Goal: Task Accomplishment & Management: Use online tool/utility

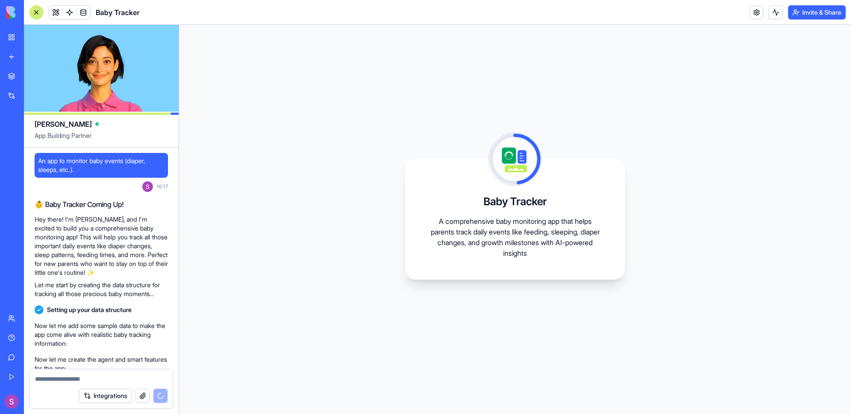
click at [12, 155] on div "AI Logo Generator" at bounding box center [10, 157] width 4 height 9
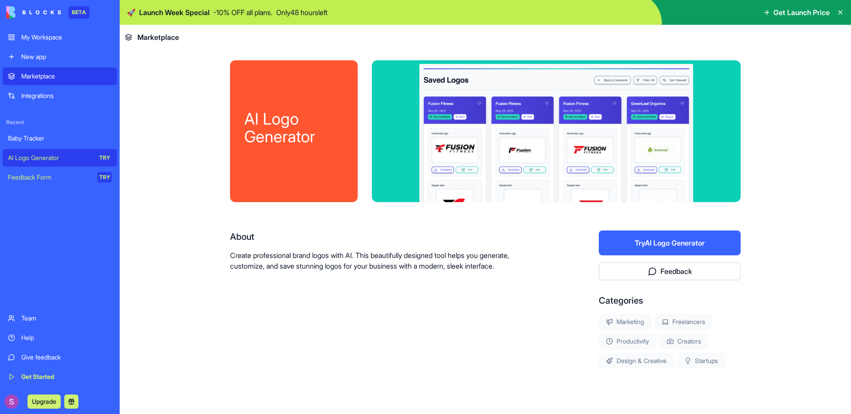
click at [672, 243] on button "Try AI Logo Generator" at bounding box center [670, 243] width 142 height 25
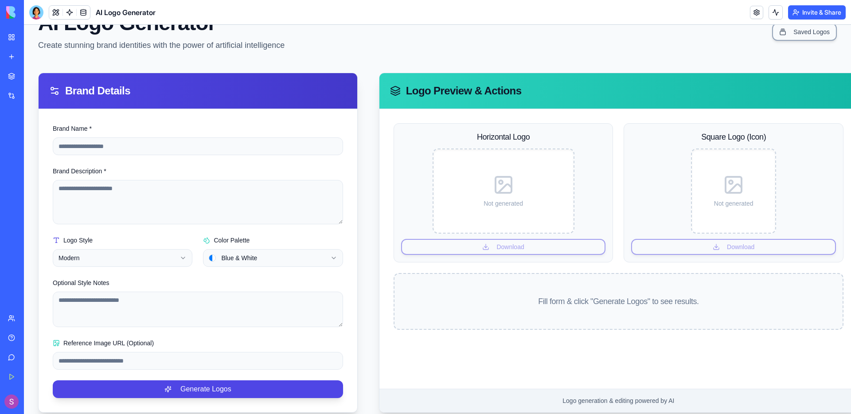
scroll to position [62, 0]
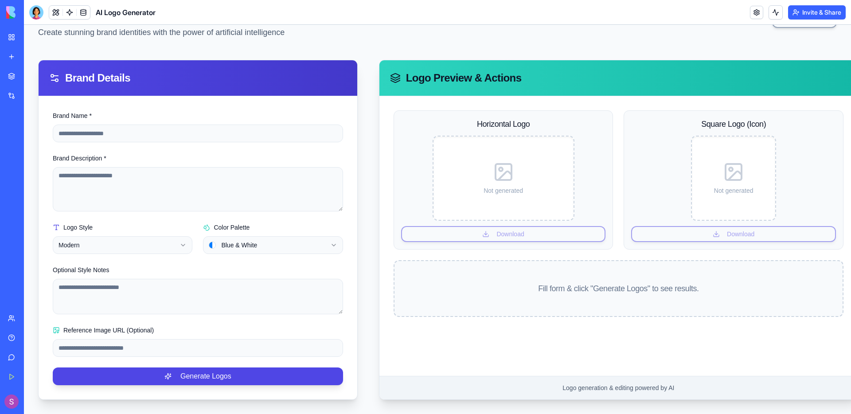
click at [208, 113] on div "Brand Name *" at bounding box center [198, 126] width 290 height 32
click at [206, 125] on input "Brand Name *" at bounding box center [198, 134] width 290 height 18
click at [205, 125] on input "Brand Name *" at bounding box center [198, 134] width 290 height 18
click at [53, 367] on button "Generate Logos" at bounding box center [198, 376] width 290 height 18
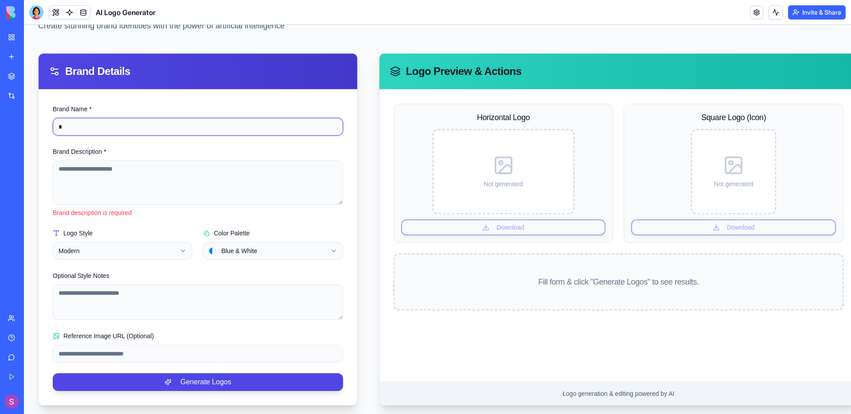
click at [122, 130] on input "*" at bounding box center [198, 127] width 290 height 18
type input "*"
type input "*******"
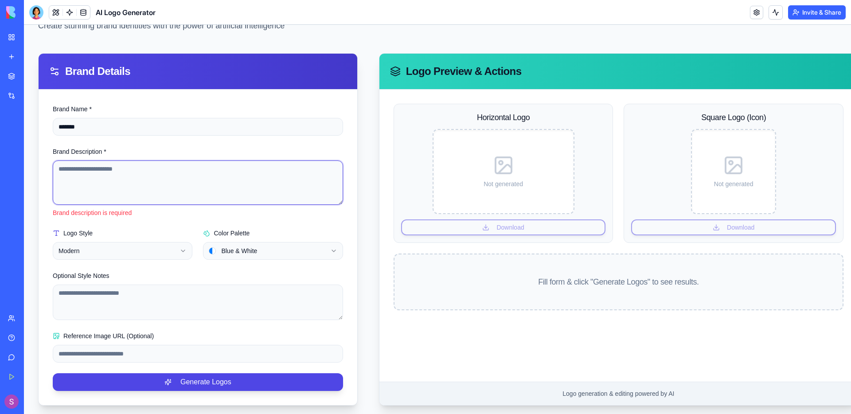
type textarea "*"
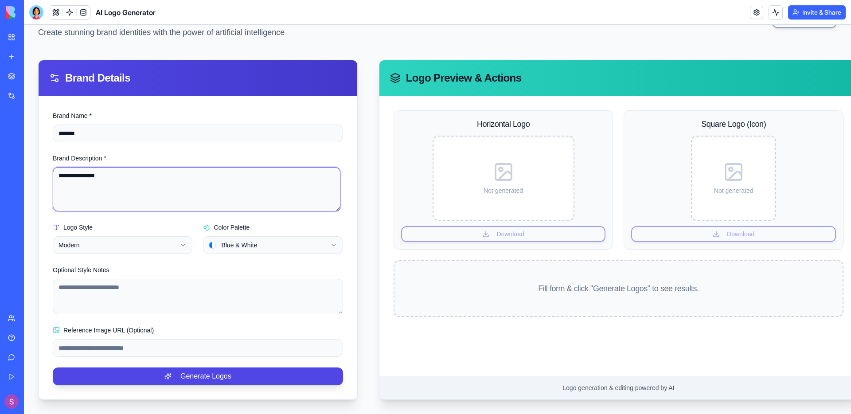
click at [130, 182] on textarea "**********" at bounding box center [197, 189] width 288 height 44
type textarea "**********"
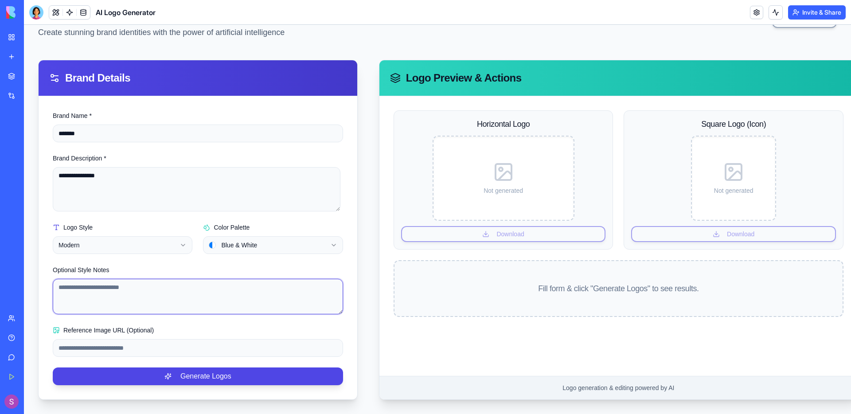
click at [198, 285] on textarea "Optional Style Notes" at bounding box center [198, 296] width 290 height 35
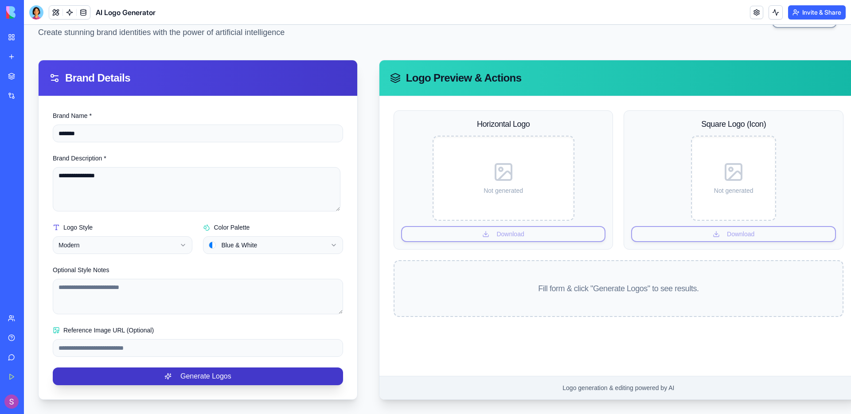
click at [204, 367] on button "Generate Logos" at bounding box center [198, 376] width 290 height 18
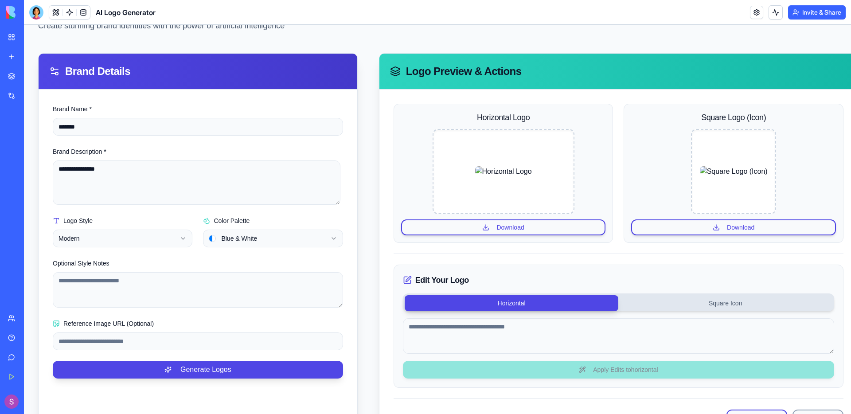
click at [38, 88] on link "Integrations" at bounding box center [20, 96] width 35 height 18
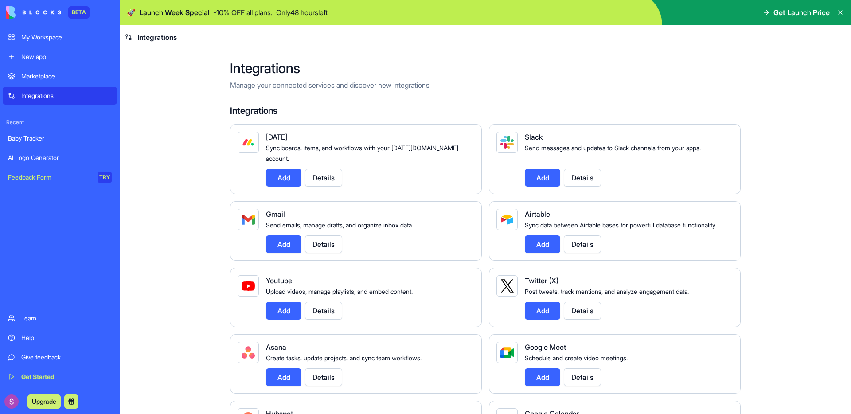
click at [266, 169] on button "Add" at bounding box center [283, 178] width 35 height 18
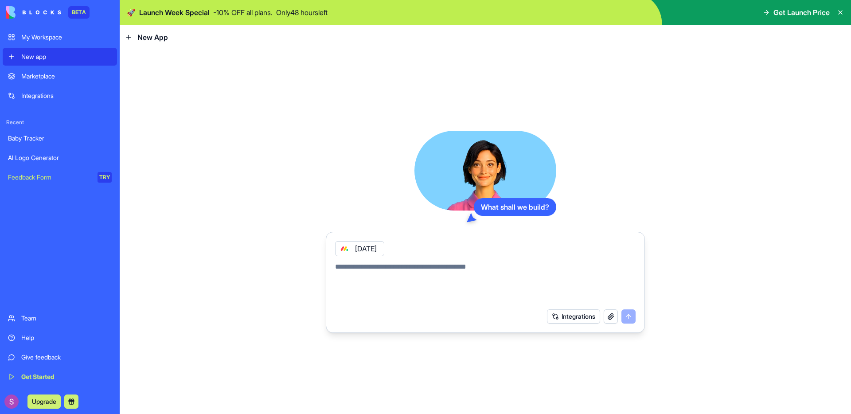
click at [468, 258] on div at bounding box center [485, 280] width 311 height 48
click at [61, 79] on div "Marketplace" at bounding box center [66, 76] width 90 height 9
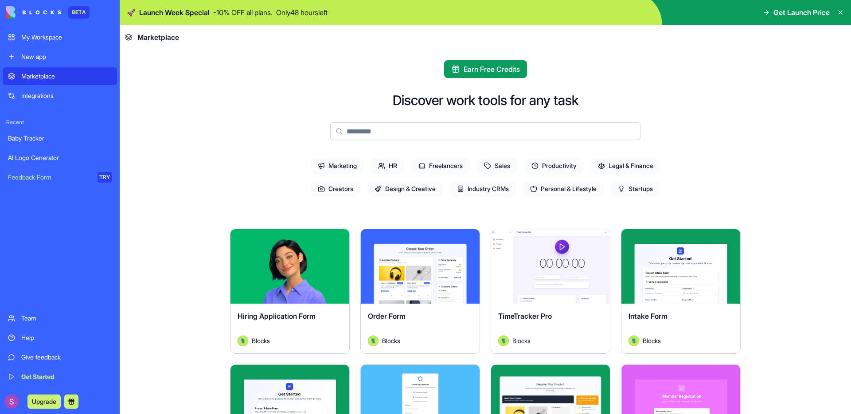
click at [37, 60] on div "New app" at bounding box center [66, 56] width 90 height 9
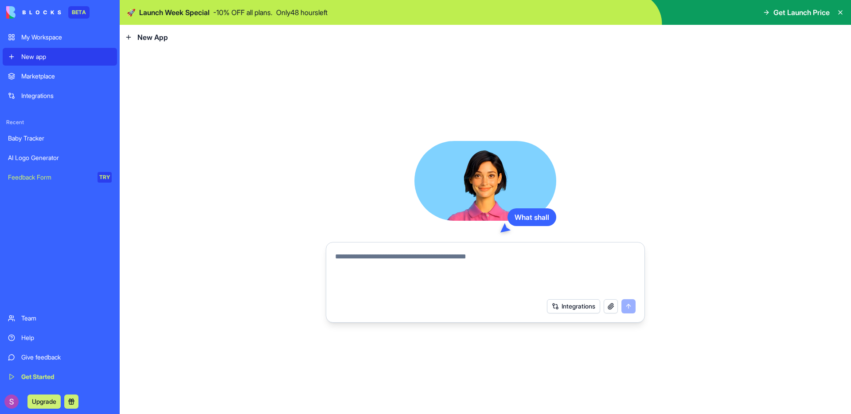
drag, startPoint x: 423, startPoint y: 261, endPoint x: 520, endPoint y: 277, distance: 97.5
click at [423, 261] on textarea at bounding box center [485, 272] width 301 height 43
click at [582, 304] on button "Integrations" at bounding box center [573, 306] width 53 height 14
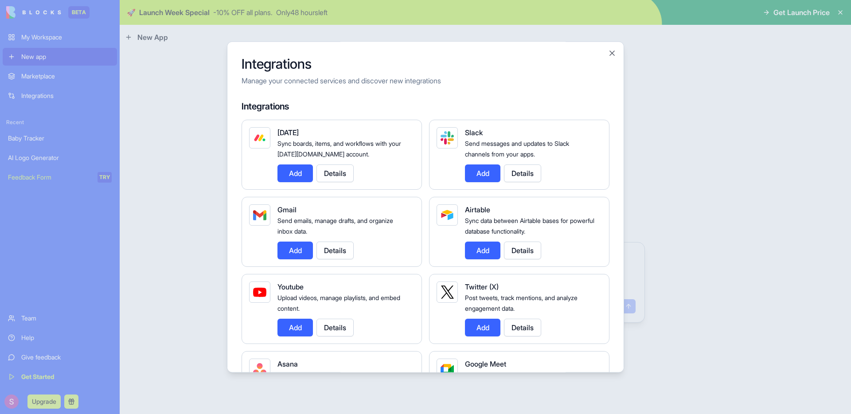
click at [295, 174] on button "Add" at bounding box center [294, 173] width 35 height 18
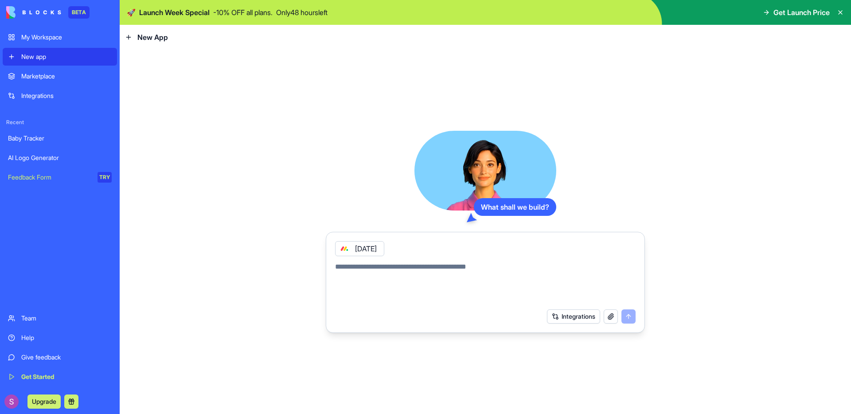
click at [587, 313] on button "Integrations" at bounding box center [573, 316] width 53 height 14
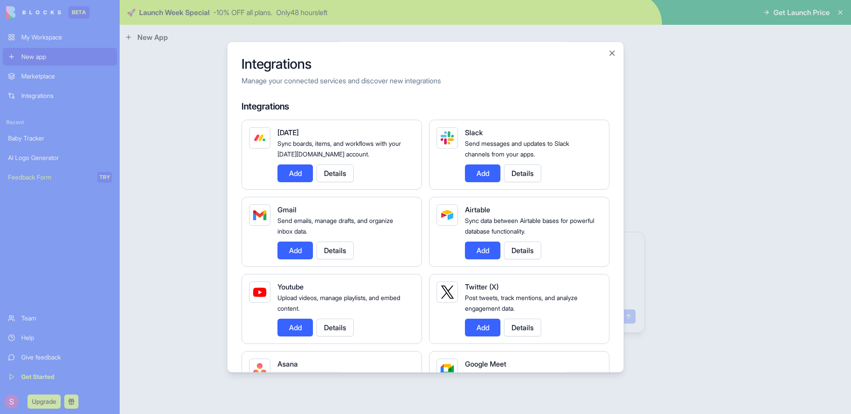
click at [479, 165] on button "Add" at bounding box center [482, 173] width 35 height 18
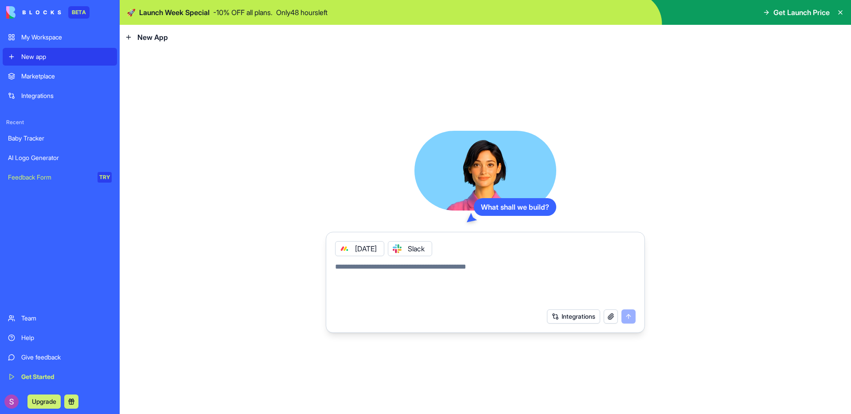
click at [45, 134] on div "Baby Tracker" at bounding box center [60, 138] width 104 height 9
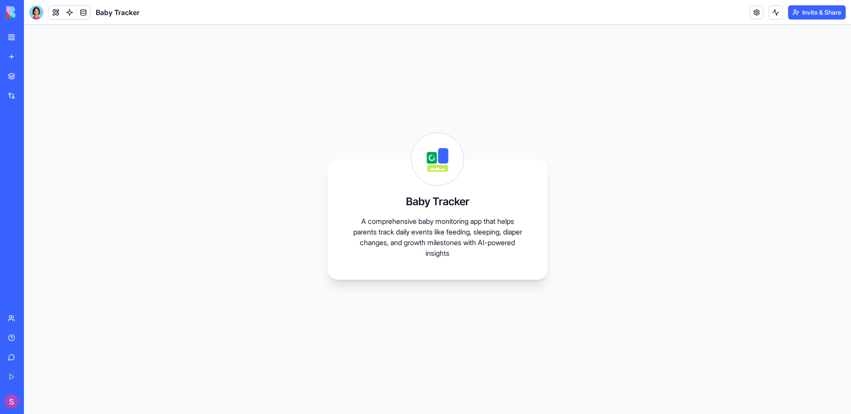
click at [33, 57] on div "New app" at bounding box center [27, 56] width 12 height 9
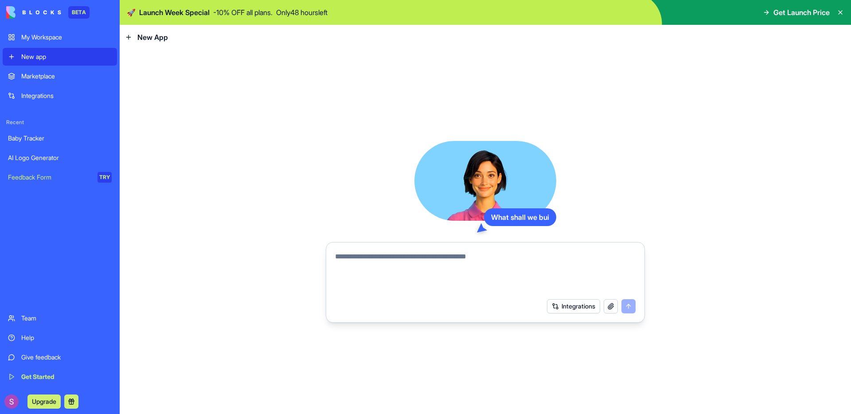
drag, startPoint x: 440, startPoint y: 265, endPoint x: 537, endPoint y: 274, distance: 97.5
click at [441, 265] on textarea at bounding box center [485, 272] width 301 height 43
click at [577, 314] on div "Integrations" at bounding box center [485, 306] width 311 height 25
click at [577, 312] on button "Integrations" at bounding box center [573, 306] width 53 height 14
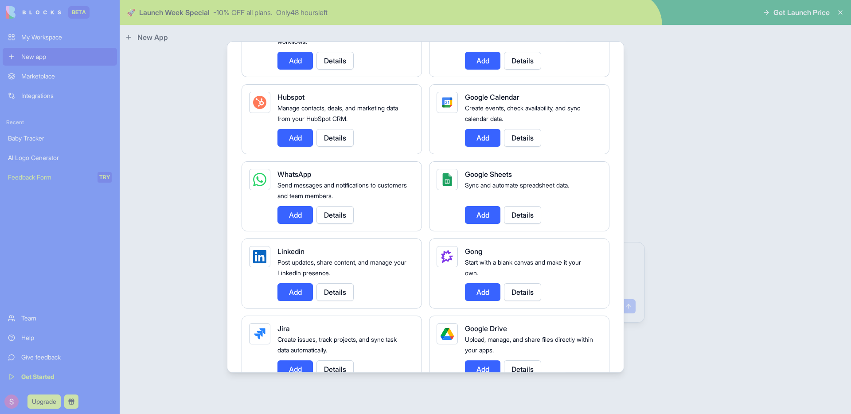
scroll to position [406, 0]
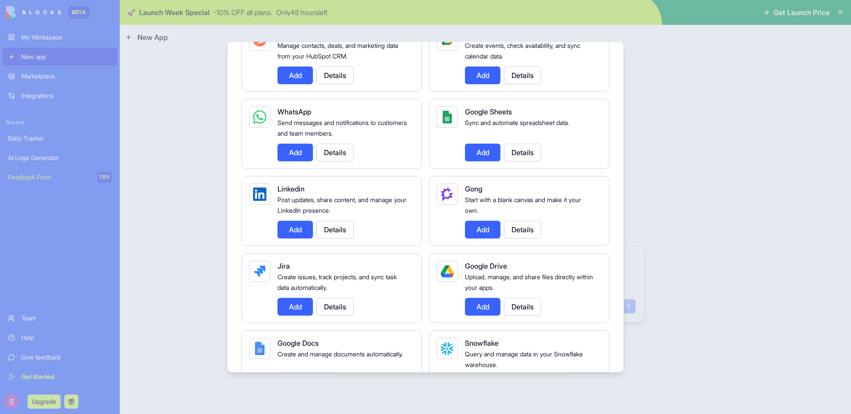
click at [289, 151] on button "Add" at bounding box center [294, 153] width 35 height 18
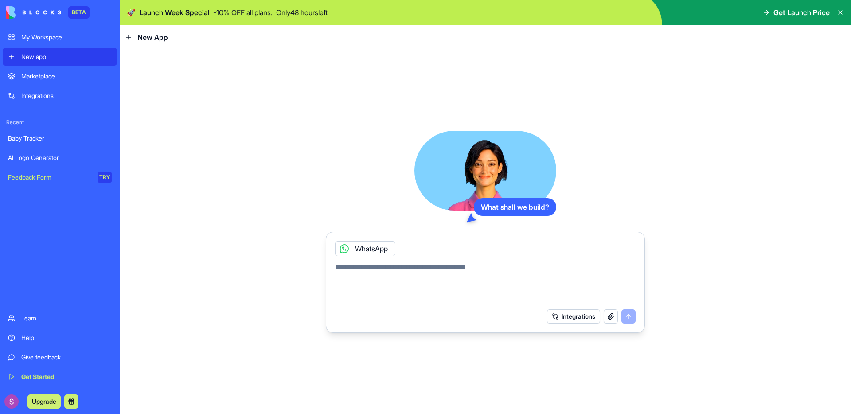
click at [442, 255] on div "WhatsApp" at bounding box center [485, 246] width 311 height 20
click at [461, 273] on textarea at bounding box center [485, 283] width 301 height 43
click at [571, 316] on button "Integrations" at bounding box center [573, 316] width 53 height 14
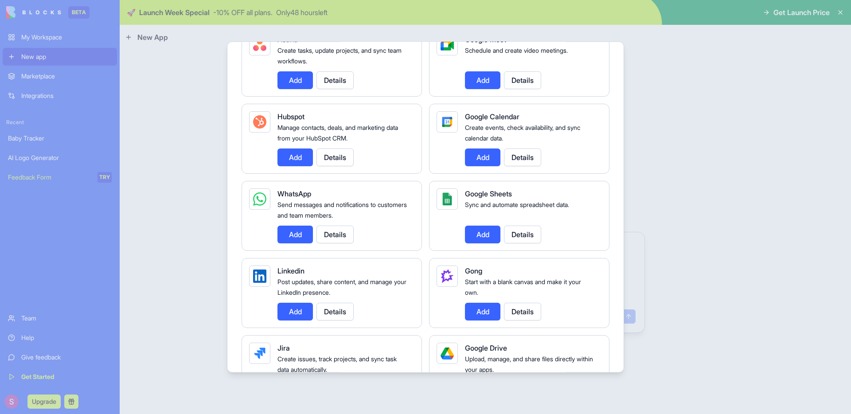
scroll to position [0, 0]
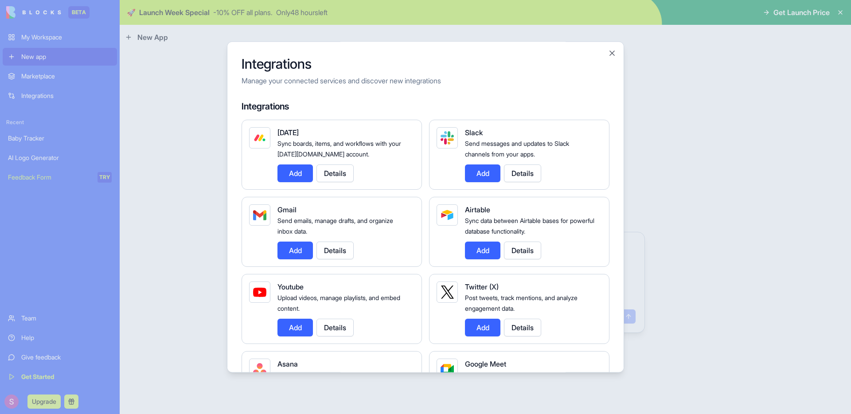
click at [488, 168] on button "Add" at bounding box center [482, 173] width 35 height 18
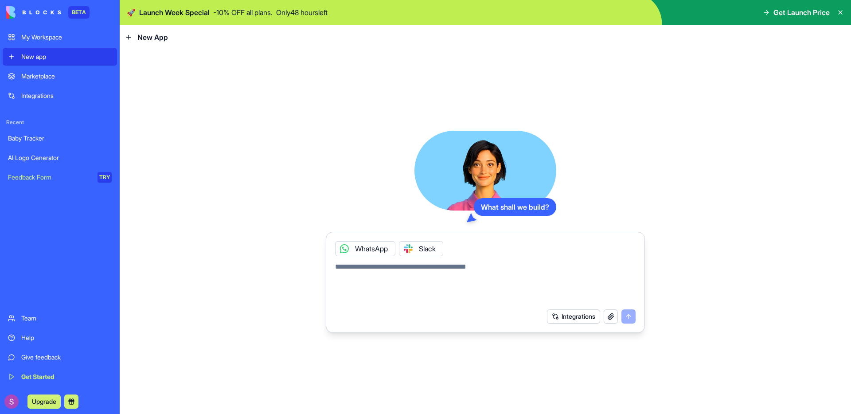
drag, startPoint x: 482, startPoint y: 289, endPoint x: 486, endPoint y: 284, distance: 6.3
click at [482, 288] on textarea at bounding box center [485, 283] width 301 height 43
click at [486, 284] on textarea at bounding box center [485, 283] width 301 height 43
type textarea "*"
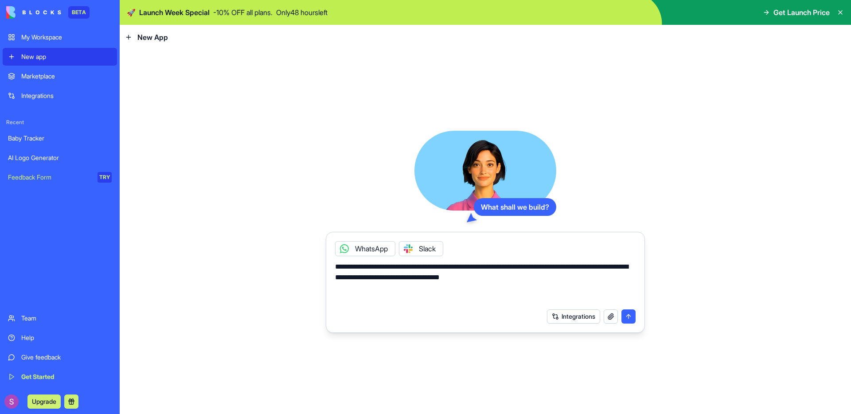
type textarea "**********"
click at [633, 313] on button "submit" at bounding box center [628, 316] width 14 height 14
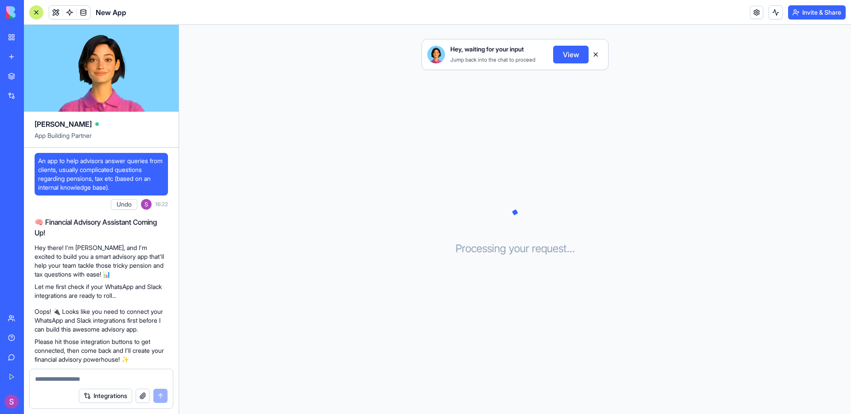
scroll to position [169, 0]
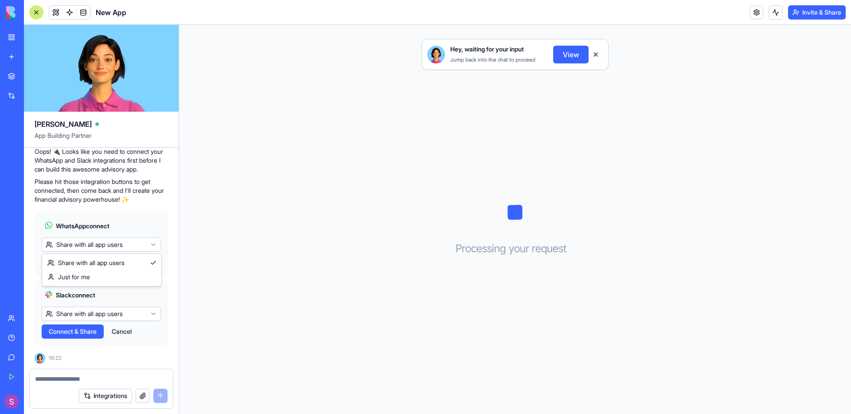
click at [100, 248] on html "BETA My Workspace New app Marketplace Integrations Recent Baby Tracker AI Logo …" at bounding box center [425, 207] width 851 height 414
click at [118, 229] on html "BETA My Workspace New app Marketplace Integrations Recent Baby Tracker AI Logo …" at bounding box center [425, 207] width 851 height 414
click at [86, 264] on span "Connect & Share" at bounding box center [73, 262] width 48 height 9
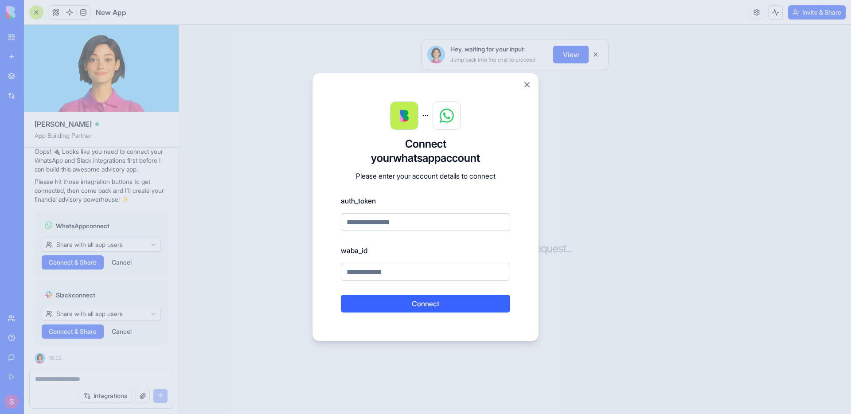
click at [452, 226] on input at bounding box center [425, 222] width 169 height 18
click at [527, 82] on button "Close" at bounding box center [527, 84] width 9 height 9
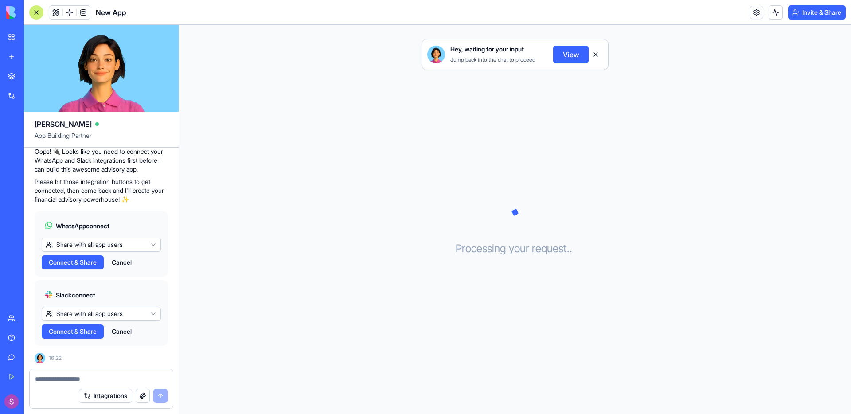
click at [122, 259] on button "Cancel" at bounding box center [121, 262] width 29 height 14
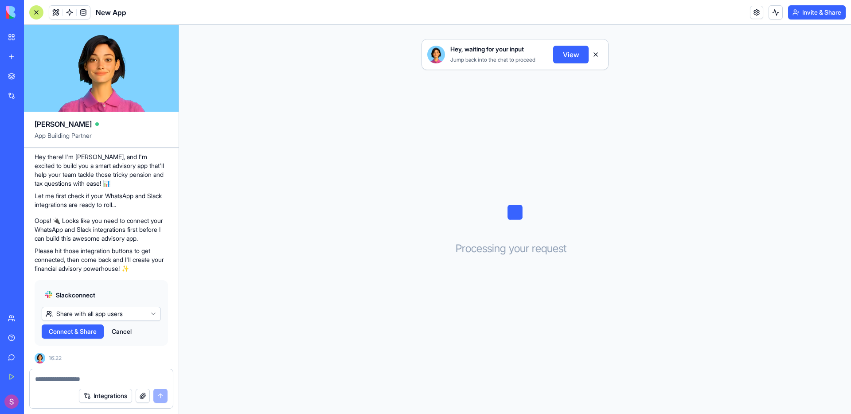
click at [125, 332] on button "Cancel" at bounding box center [121, 331] width 29 height 14
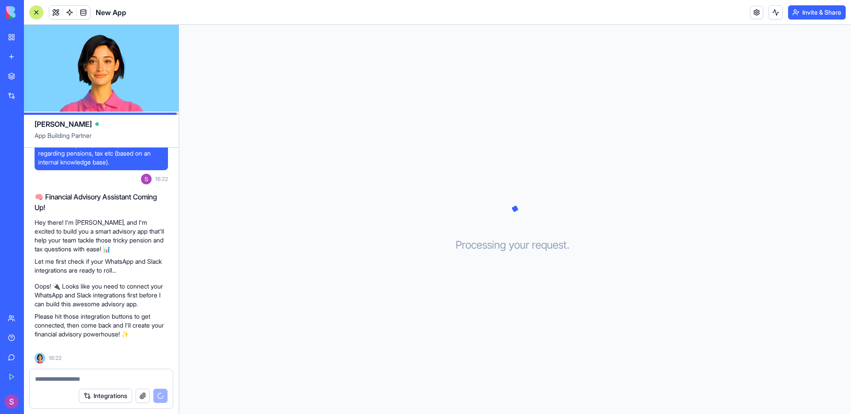
click at [33, 137] on div "Baby Tracker" at bounding box center [20, 138] width 25 height 9
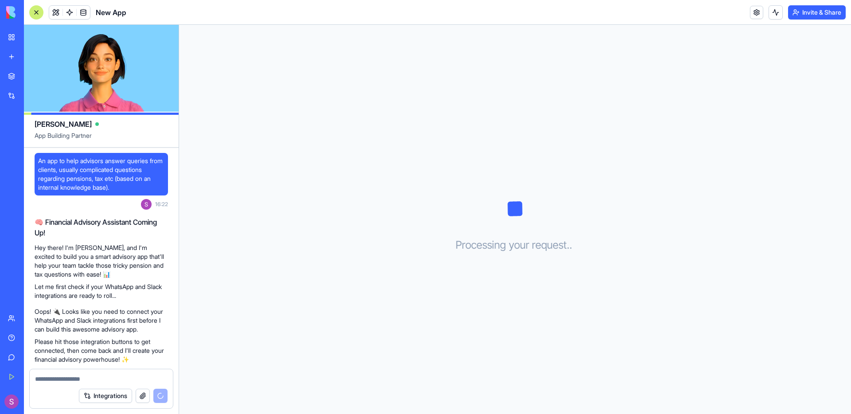
scroll to position [110, 0]
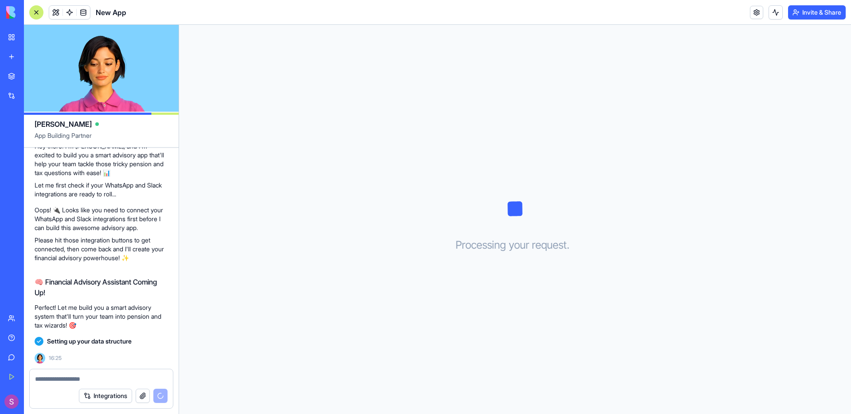
click at [26, 170] on link "New App" at bounding box center [20, 177] width 35 height 18
click at [29, 171] on link "New App" at bounding box center [20, 177] width 35 height 18
click at [139, 183] on p "Let me first check if your WhatsApp and Slack integrations are ready to roll..." at bounding box center [101, 190] width 133 height 18
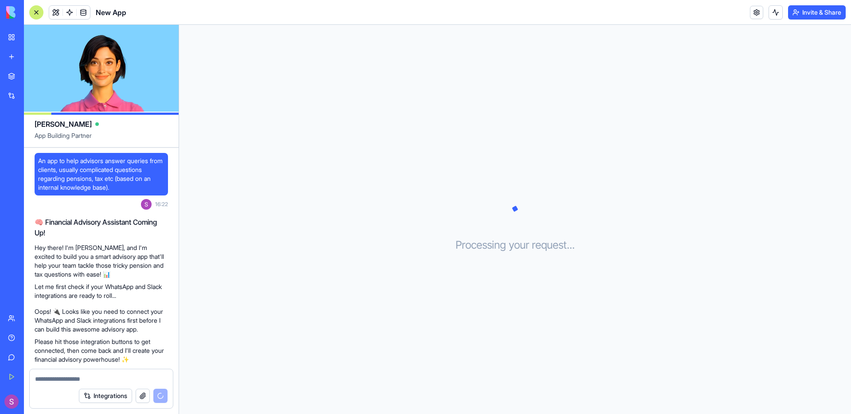
scroll to position [110, 0]
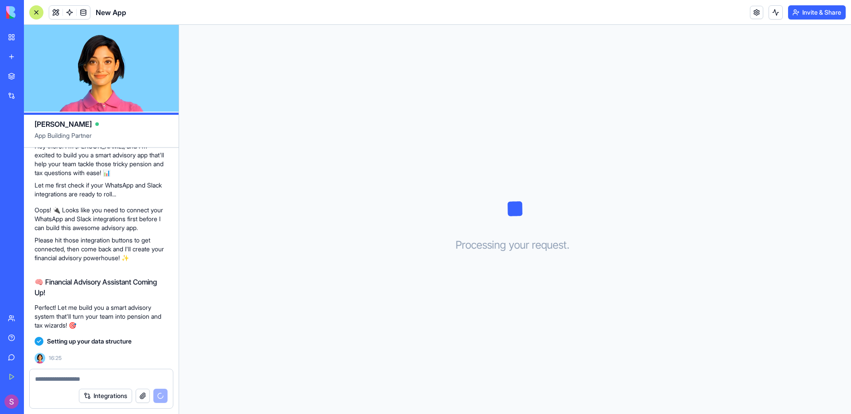
click at [158, 318] on p "Perfect! Let me build you a smart advisory system that'll turn your team into p…" at bounding box center [101, 316] width 133 height 27
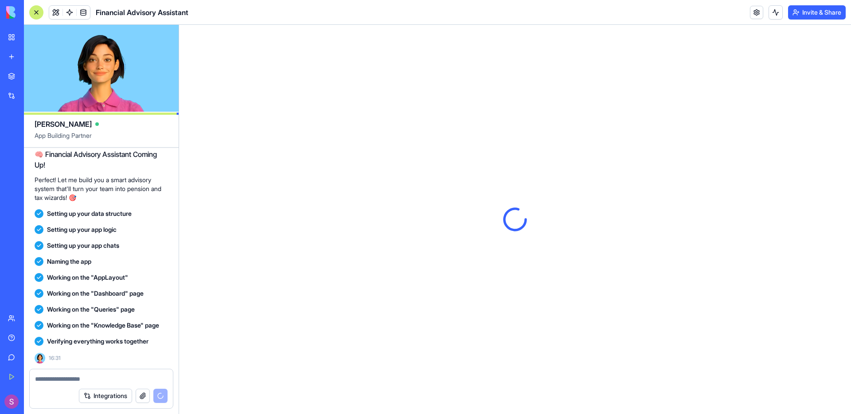
scroll to position [0, 0]
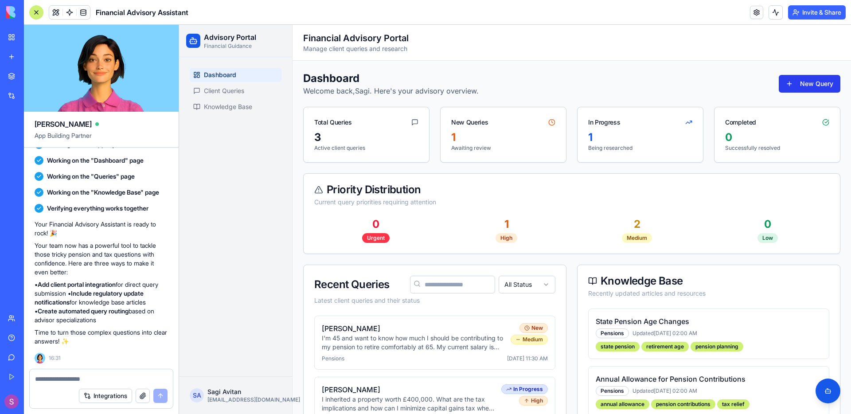
click at [809, 90] on button "New Query" at bounding box center [810, 84] width 62 height 18
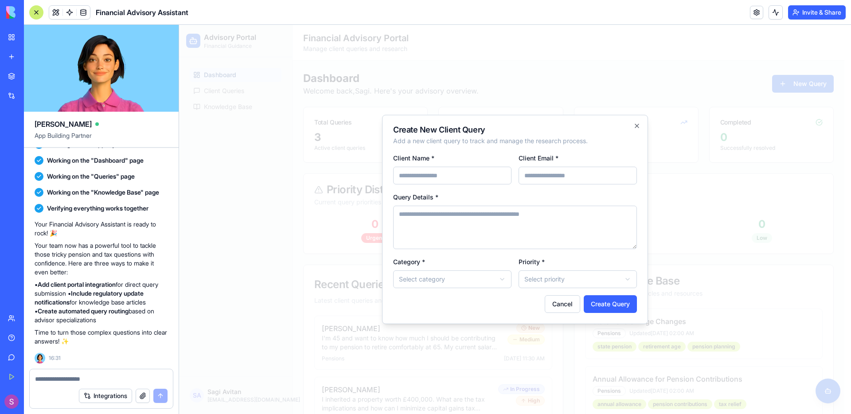
click at [486, 287] on body "Advisory Portal Financial Guidance Dashboard Client Queries Knowledge Base [PER…" at bounding box center [511, 269] width 665 height 489
click at [526, 300] on body "Advisory Portal Financial Guidance Dashboard Client Queries Knowledge Base [PER…" at bounding box center [511, 269] width 665 height 489
click at [562, 305] on button "Cancel" at bounding box center [562, 304] width 35 height 18
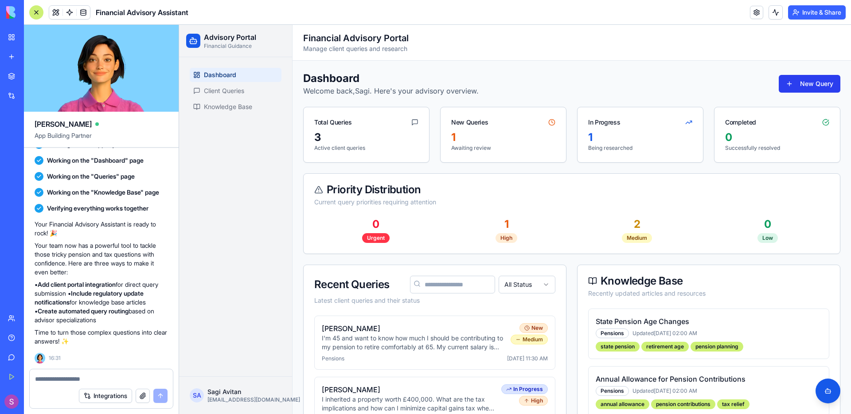
click at [795, 86] on button "New Query" at bounding box center [810, 84] width 62 height 18
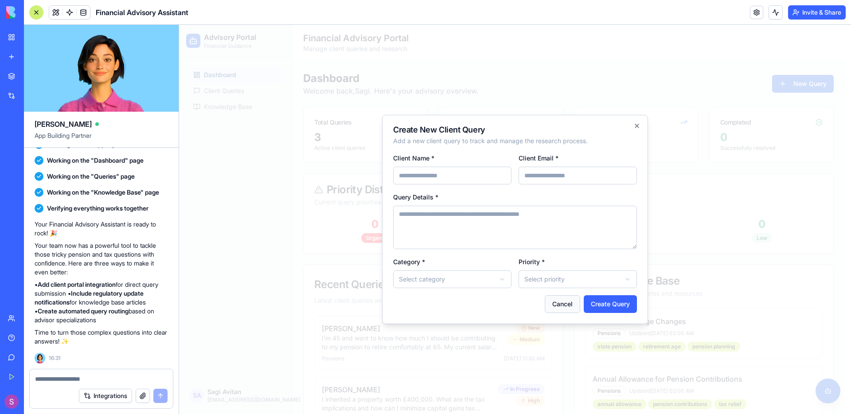
click at [563, 308] on button "Cancel" at bounding box center [562, 304] width 35 height 18
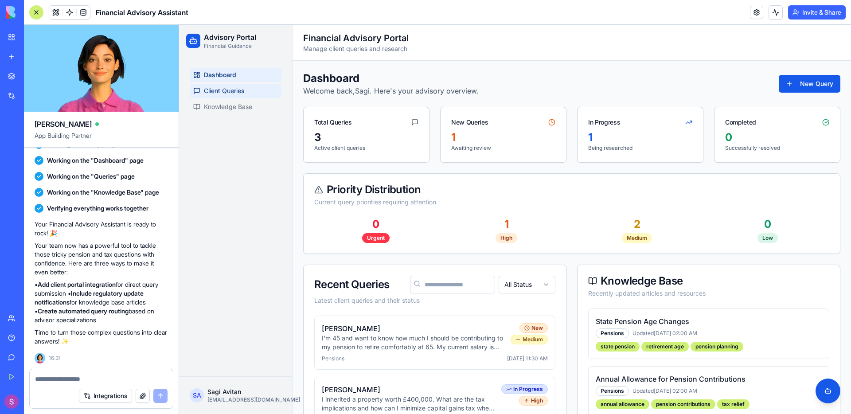
click at [246, 93] on link "Client Queries" at bounding box center [236, 91] width 92 height 14
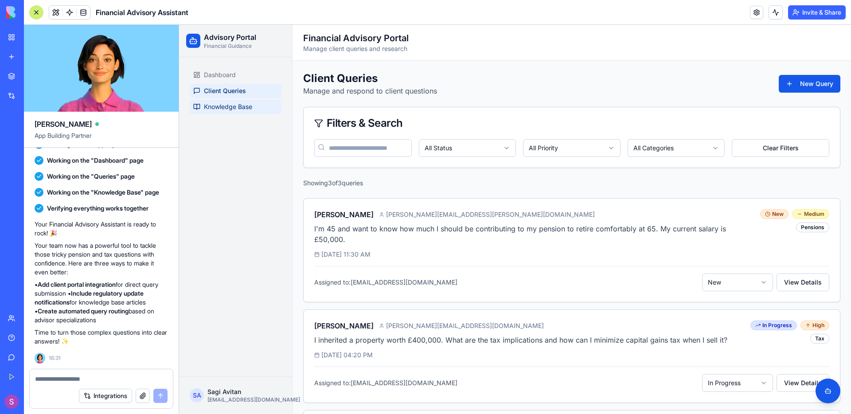
click at [240, 109] on span "Knowledge Base" at bounding box center [228, 106] width 48 height 9
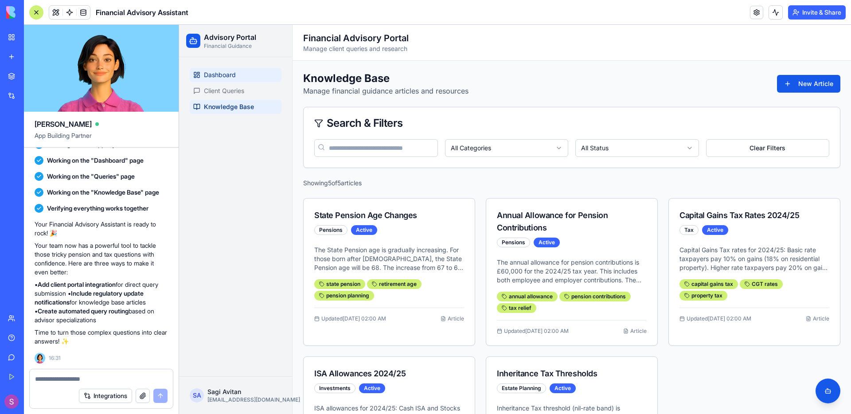
click at [237, 75] on link "Dashboard" at bounding box center [236, 75] width 92 height 14
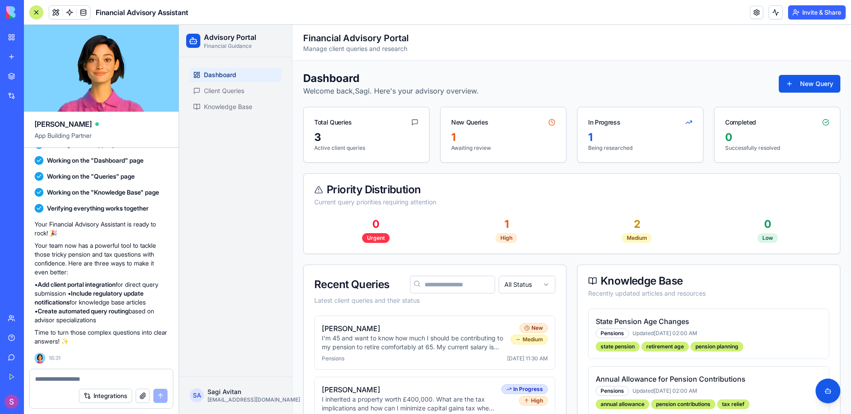
click at [802, 14] on button "Invite & Share" at bounding box center [817, 12] width 58 height 14
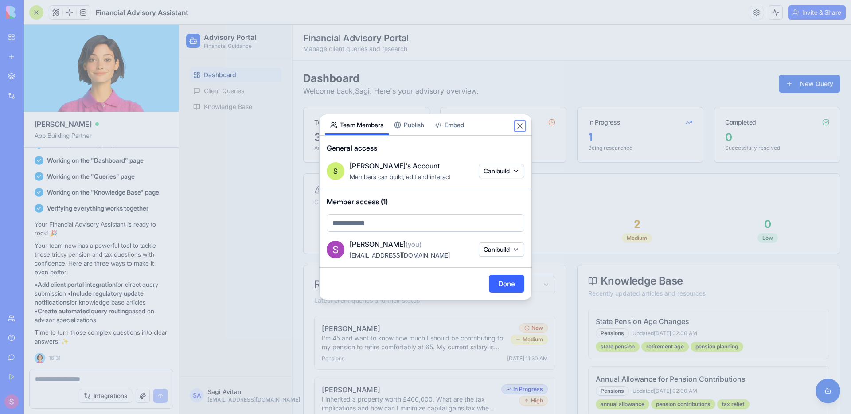
click at [522, 127] on button "Close" at bounding box center [520, 125] width 9 height 9
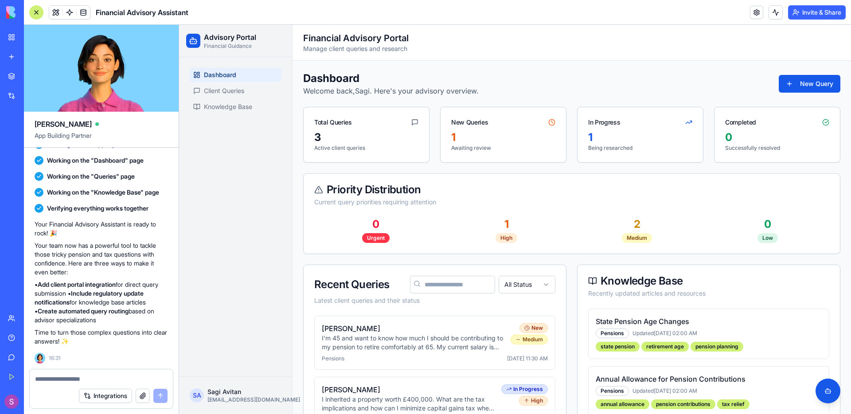
click at [269, 187] on div "Dashboard Client Queries Knowledge Base" at bounding box center [235, 216] width 113 height 319
click at [36, 13] on div at bounding box center [36, 12] width 14 height 14
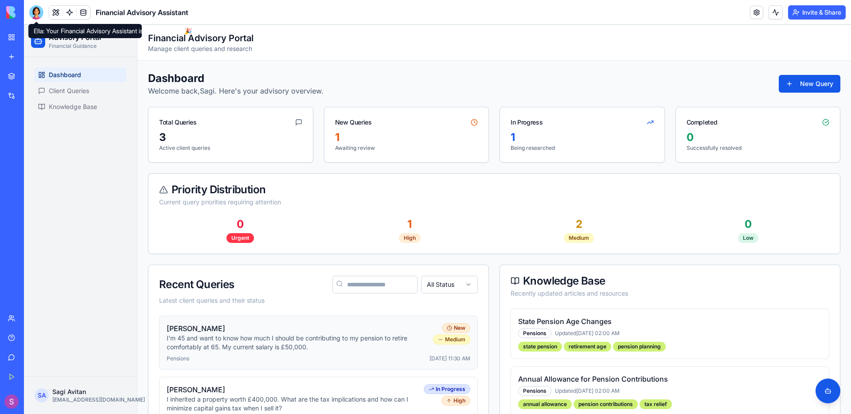
scroll to position [93, 0]
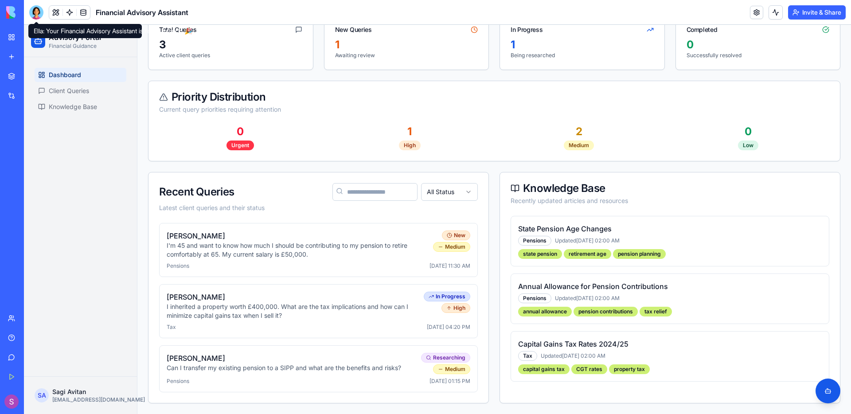
click at [178, 180] on div "Recent Queries All Status Latest client queries and their status" at bounding box center [318, 197] width 340 height 51
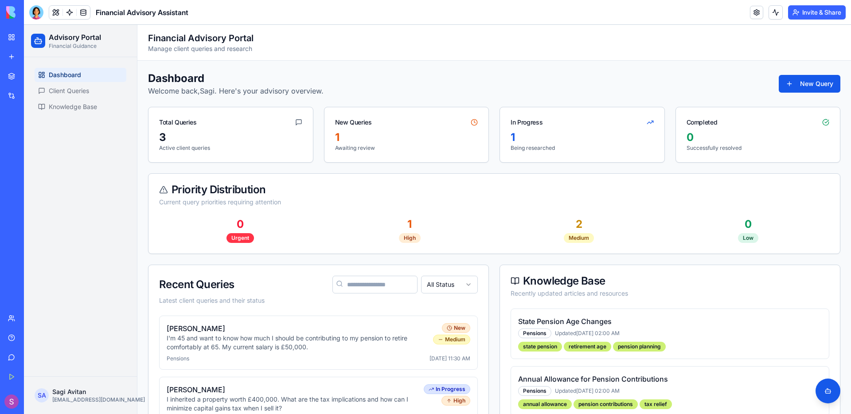
click at [33, 91] on div "Integrations" at bounding box center [27, 95] width 12 height 9
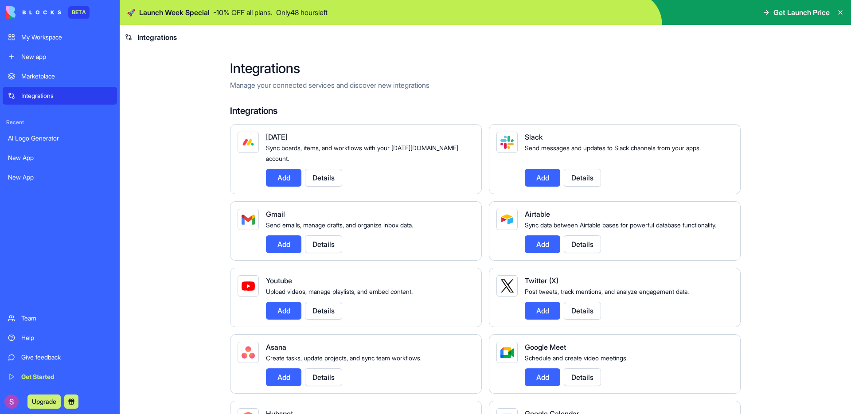
click at [51, 41] on div "My Workspace" at bounding box center [66, 37] width 90 height 9
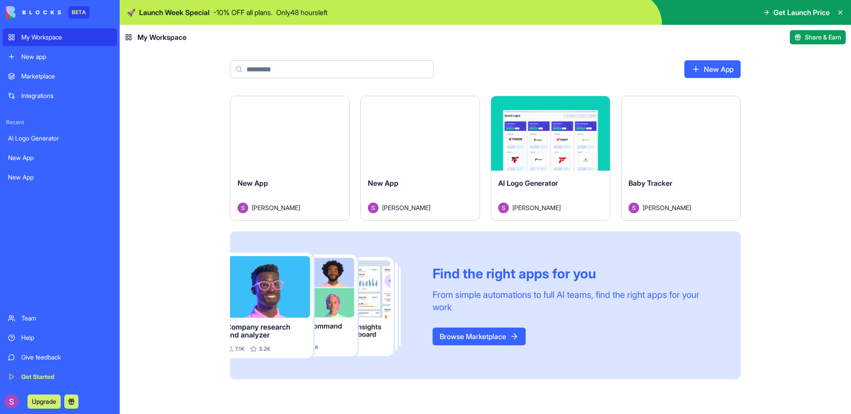
click at [55, 62] on link "New app" at bounding box center [60, 57] width 114 height 18
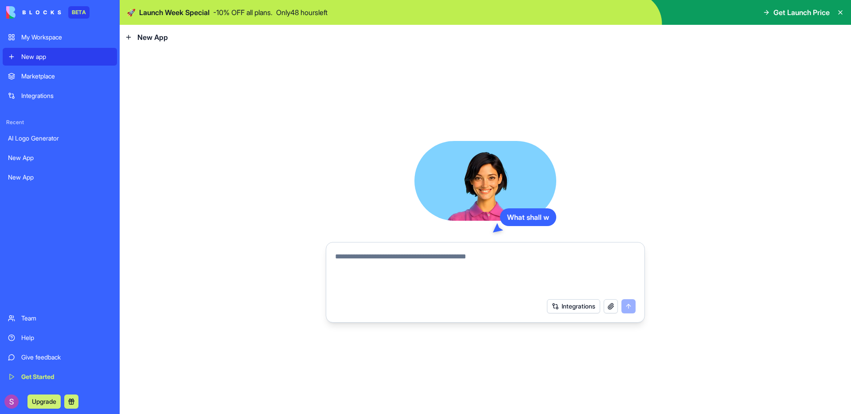
click at [59, 39] on div "My Workspace" at bounding box center [66, 37] width 90 height 9
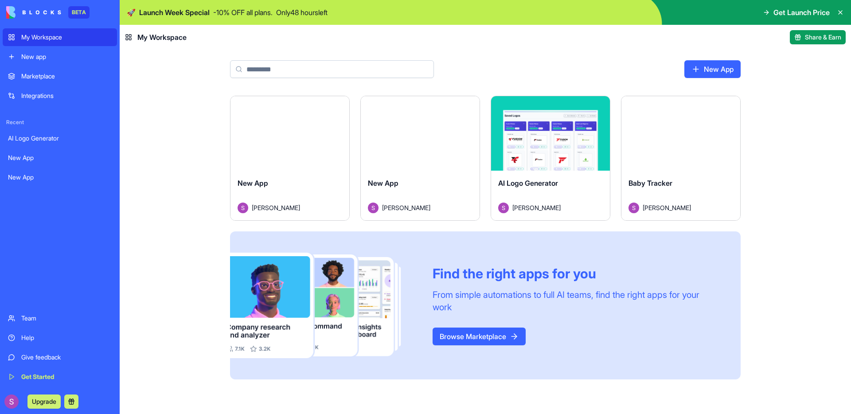
click at [708, 174] on div "Baby Tracker [PERSON_NAME]" at bounding box center [680, 196] width 119 height 50
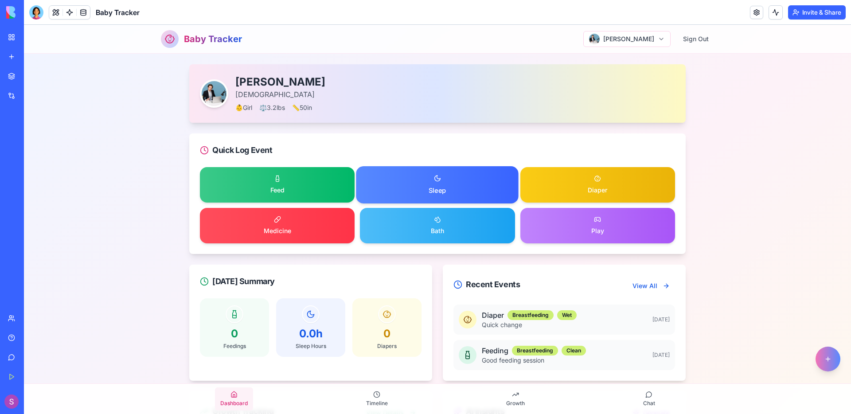
click at [496, 191] on button "Sleep" at bounding box center [437, 184] width 163 height 37
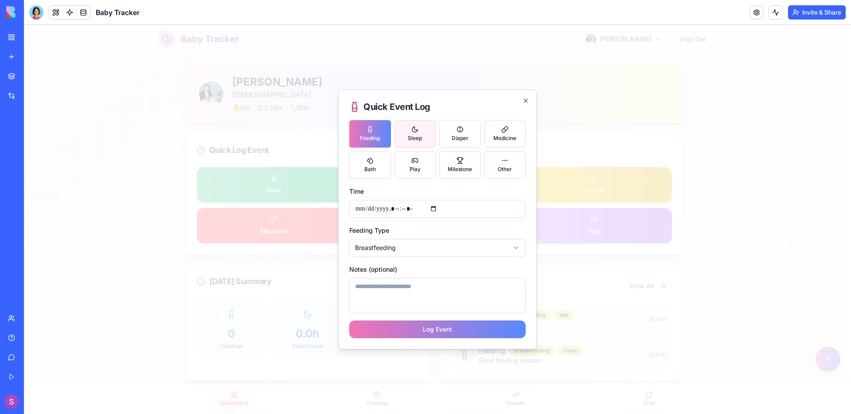
click at [417, 122] on button "Sleep" at bounding box center [416, 133] width 42 height 27
click at [474, 132] on button "Diaper" at bounding box center [460, 133] width 42 height 27
click at [526, 133] on div "Quick Event Log Feeding Sleep Diaper Medicine Bath Play Milestone Other Time Du…" at bounding box center [437, 220] width 199 height 260
drag, startPoint x: 522, startPoint y: 174, endPoint x: 511, endPoint y: 168, distance: 12.5
click at [521, 174] on button "Other" at bounding box center [505, 164] width 42 height 27
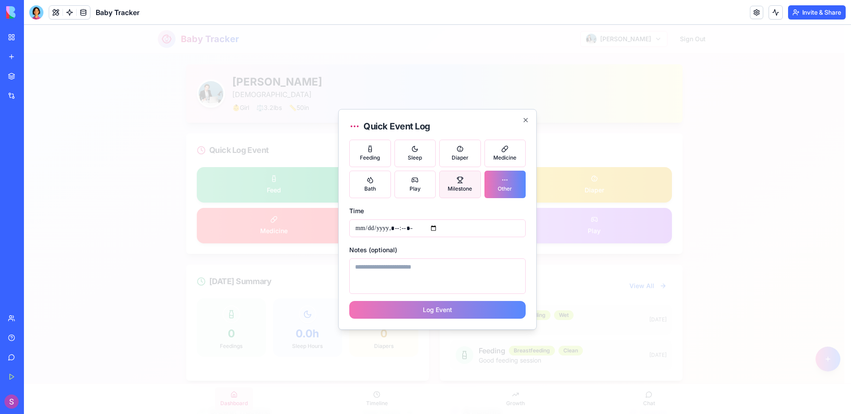
click at [475, 161] on button "Diaper" at bounding box center [460, 153] width 42 height 27
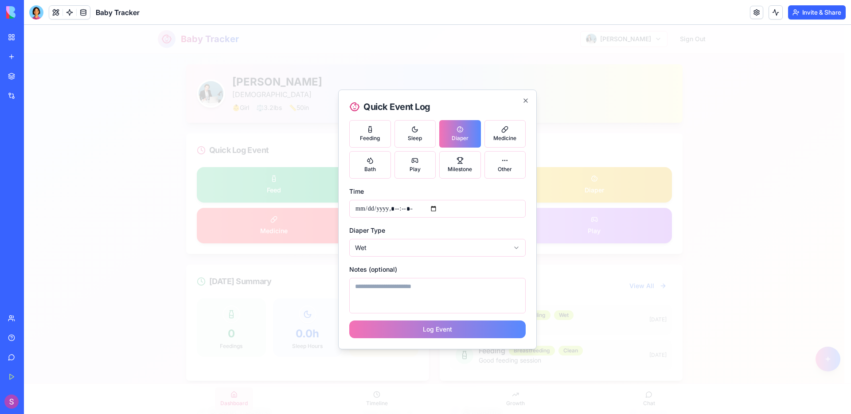
click at [393, 158] on div "Feeding Sleep Diaper Medicine Bath Play Milestone Other" at bounding box center [437, 149] width 176 height 59
drag, startPoint x: 369, startPoint y: 136, endPoint x: 366, endPoint y: 151, distance: 15.0
click at [369, 136] on span "Feeding" at bounding box center [370, 138] width 20 height 7
click at [366, 152] on button "Bath" at bounding box center [370, 164] width 42 height 27
click at [395, 166] on button "Play" at bounding box center [416, 164] width 42 height 27
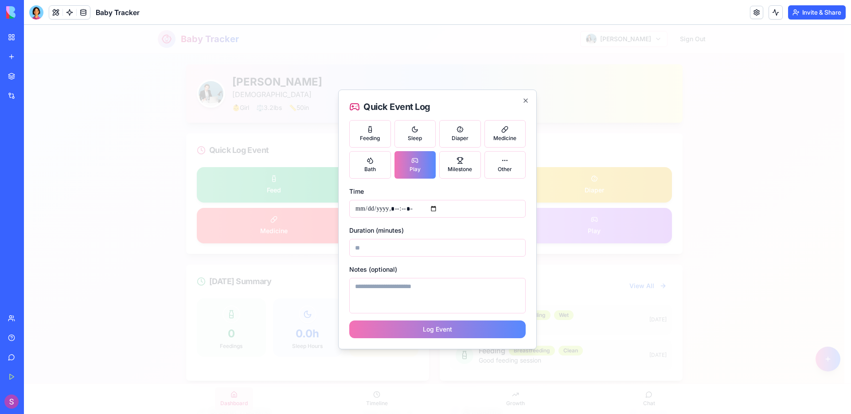
click at [414, 155] on button "Play" at bounding box center [416, 164] width 42 height 27
drag, startPoint x: 387, startPoint y: 127, endPoint x: 371, endPoint y: 125, distance: 15.7
click at [387, 126] on button "Feeding" at bounding box center [370, 133] width 42 height 27
click at [371, 125] on button "Feeding" at bounding box center [370, 133] width 42 height 27
click at [521, 103] on h2 "Quick Event Log" at bounding box center [437, 107] width 176 height 12
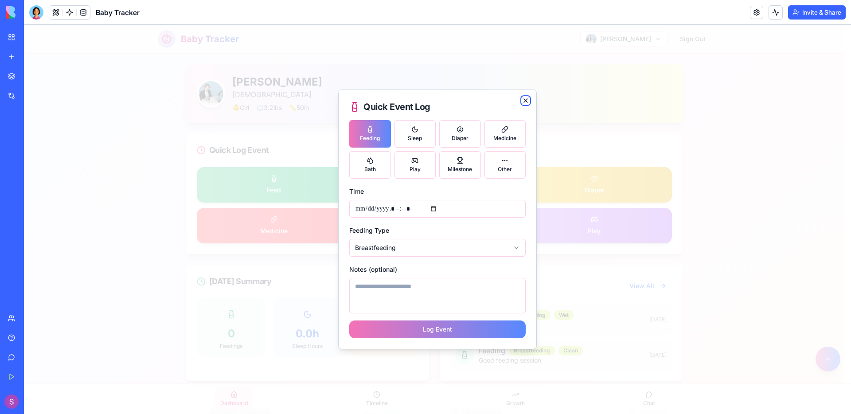
click at [524, 101] on icon "button" at bounding box center [525, 100] width 7 height 7
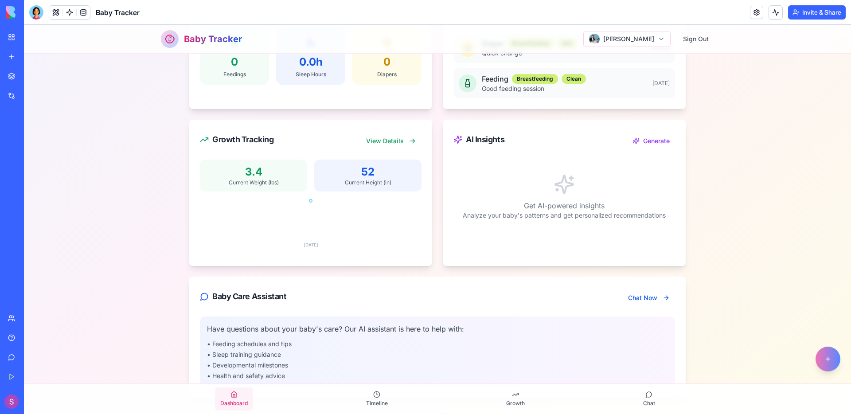
scroll to position [302, 0]
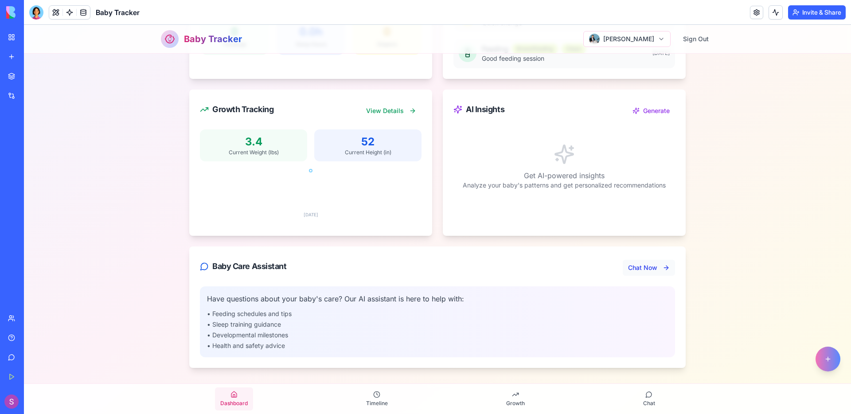
click at [660, 268] on button "Chat Now" at bounding box center [649, 268] width 52 height 16
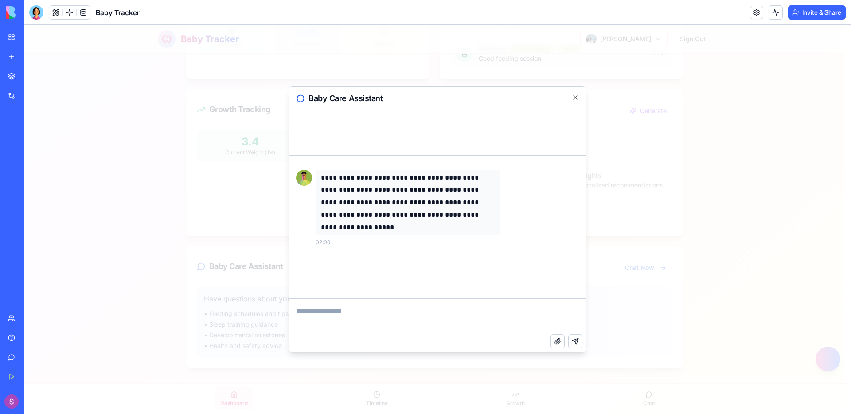
click at [409, 319] on textarea at bounding box center [437, 316] width 297 height 35
type textarea "*"
type textarea "**********"
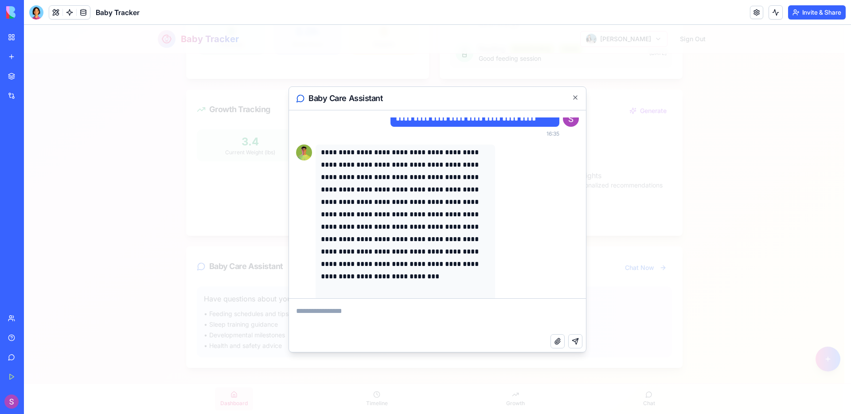
scroll to position [75, 0]
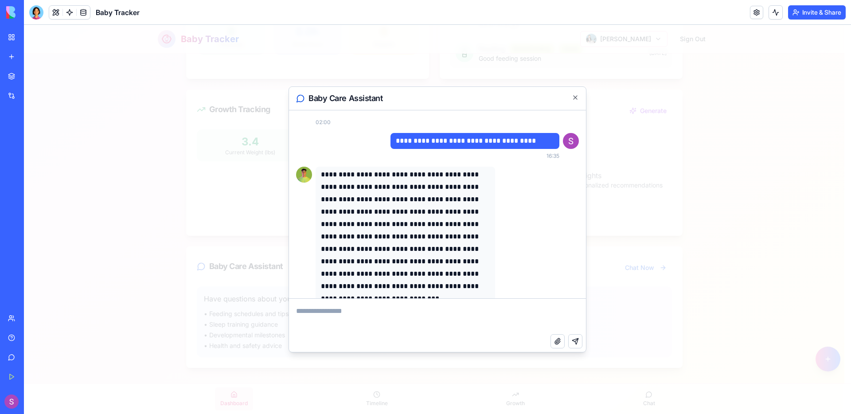
click at [580, 94] on div "Baby Care Assistant" at bounding box center [437, 98] width 297 height 23
click at [578, 98] on icon "button" at bounding box center [575, 97] width 7 height 7
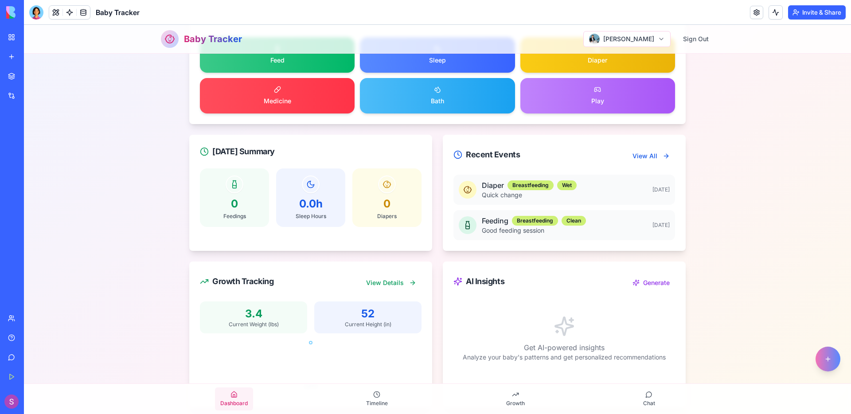
scroll to position [7, 0]
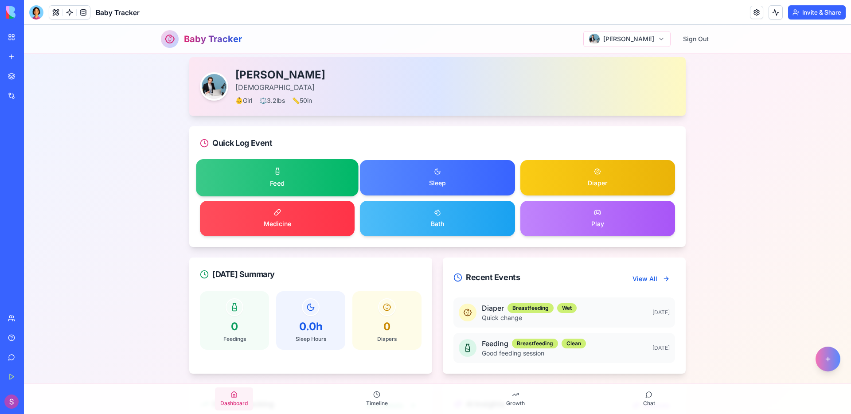
click at [302, 179] on button "Feed" at bounding box center [277, 177] width 163 height 37
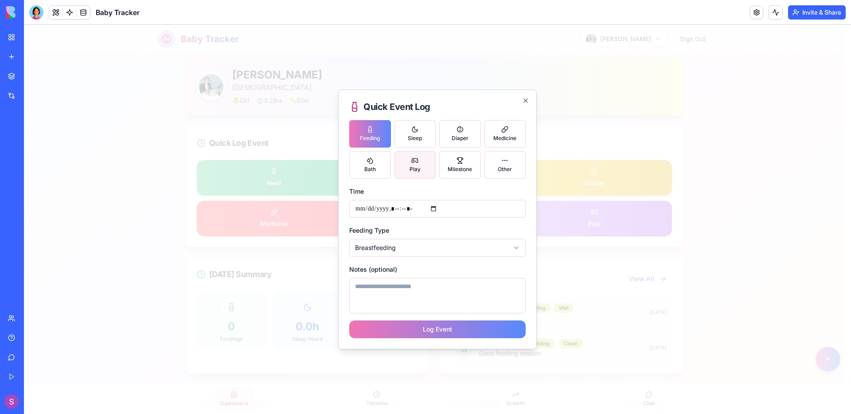
click at [420, 159] on button "Play" at bounding box center [416, 164] width 42 height 27
click at [472, 332] on button "Log Event" at bounding box center [437, 329] width 176 height 18
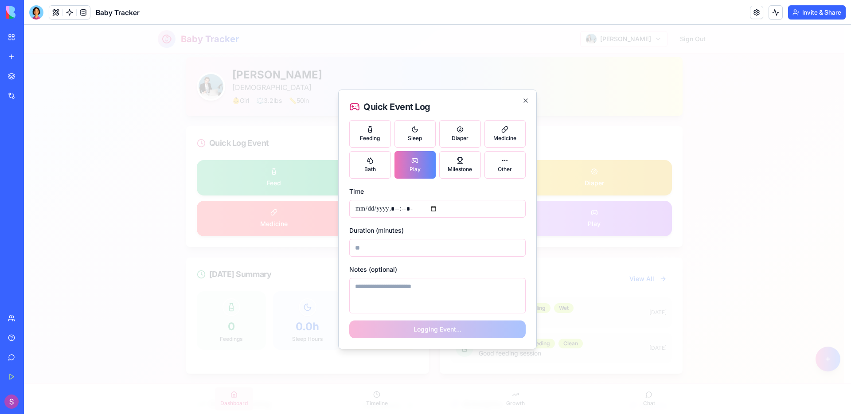
type input "**********"
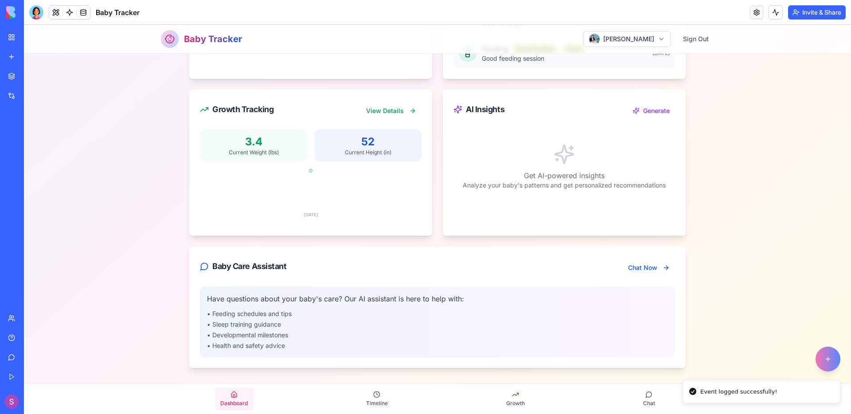
scroll to position [0, 0]
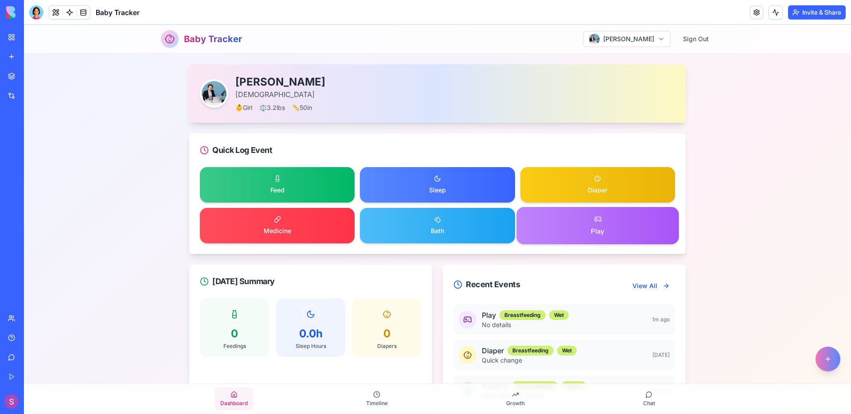
click at [574, 231] on button "Play" at bounding box center [597, 225] width 163 height 37
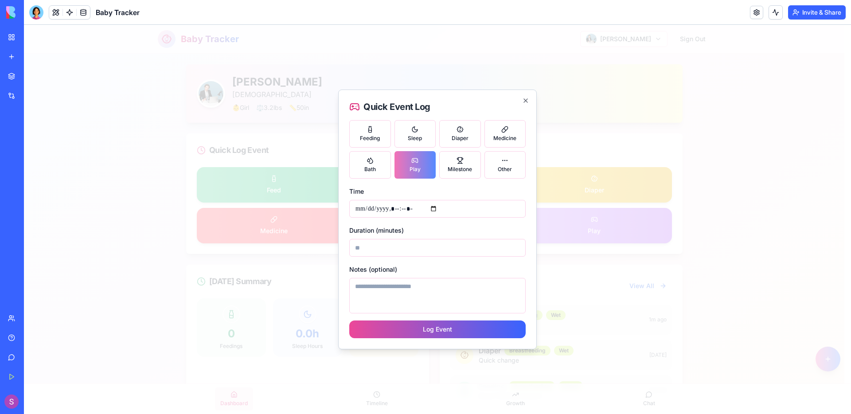
click at [512, 325] on button "Log Event" at bounding box center [437, 329] width 176 height 18
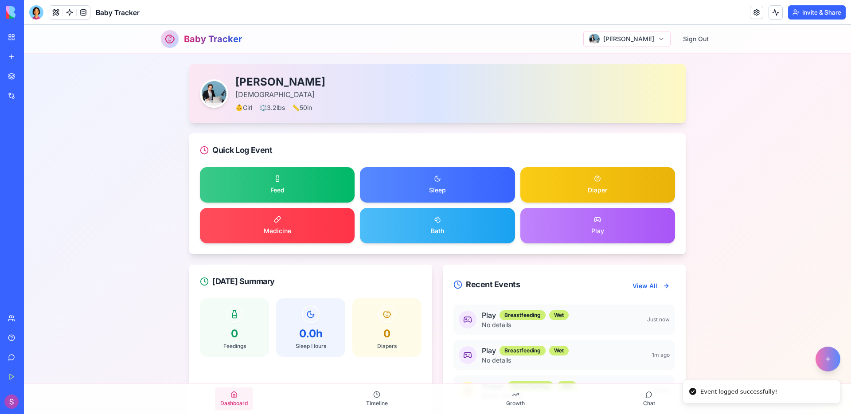
drag, startPoint x: 100, startPoint y: 369, endPoint x: 62, endPoint y: 283, distance: 93.9
click at [100, 369] on main "[PERSON_NAME] [DEMOGRAPHIC_DATA] 👶 Girl ⚖️ 3.2 lbs 📏 50 in Quick Log Event Feed…" at bounding box center [437, 420] width 827 height 733
click at [37, 9] on div at bounding box center [36, 12] width 14 height 14
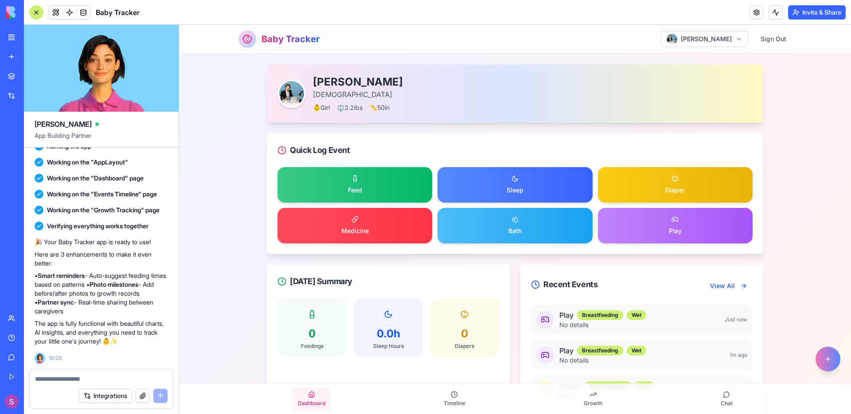
click at [104, 377] on textarea at bounding box center [101, 379] width 133 height 9
type textarea "*"
type textarea "**********"
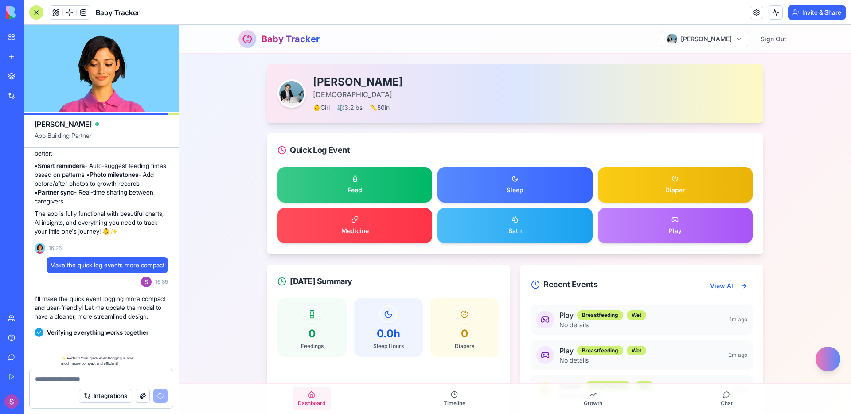
scroll to position [477, 0]
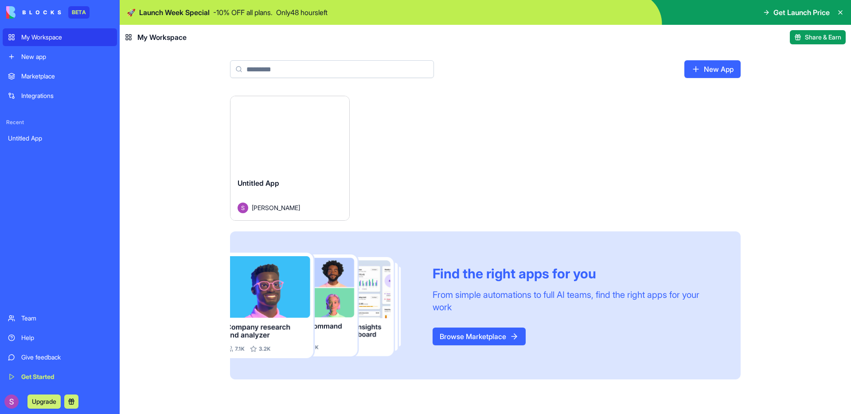
click at [33, 13] on img at bounding box center [33, 12] width 55 height 12
